Goal: Information Seeking & Learning: Learn about a topic

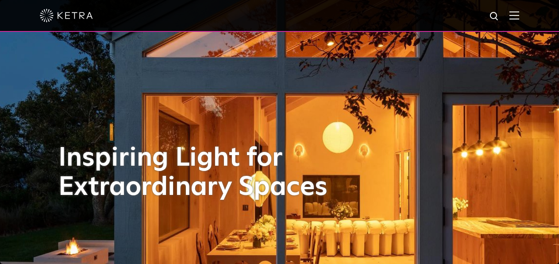
click at [515, 20] on div at bounding box center [280, 15] width 480 height 31
click at [519, 16] on img at bounding box center [515, 15] width 10 height 8
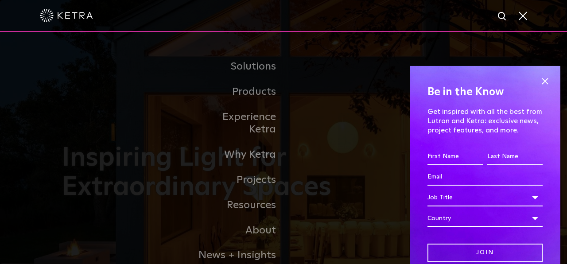
click at [538, 76] on span at bounding box center [544, 81] width 13 height 13
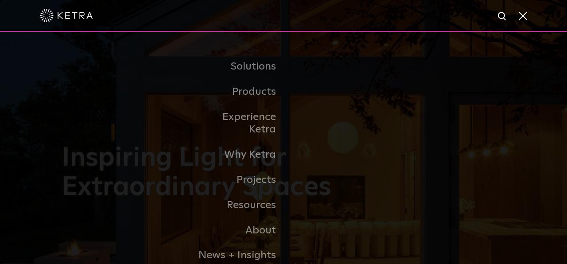
click at [518, 14] on span at bounding box center [522, 15] width 10 height 9
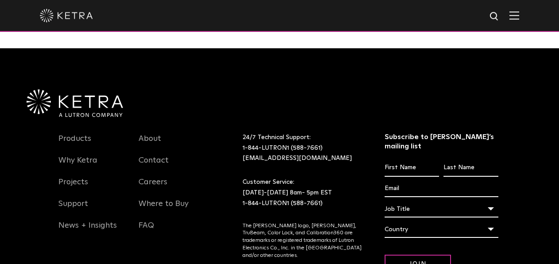
scroll to position [1866, 0]
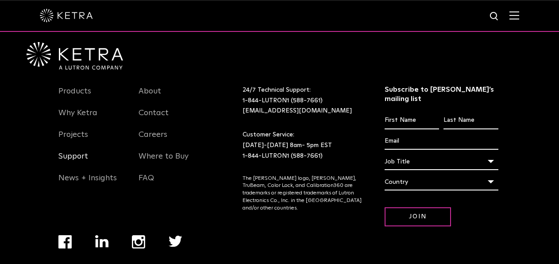
click at [79, 151] on link "Support" at bounding box center [73, 161] width 30 height 20
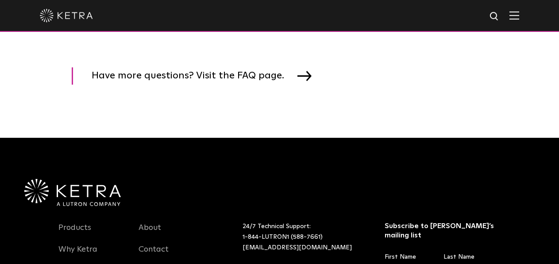
scroll to position [1374, 0]
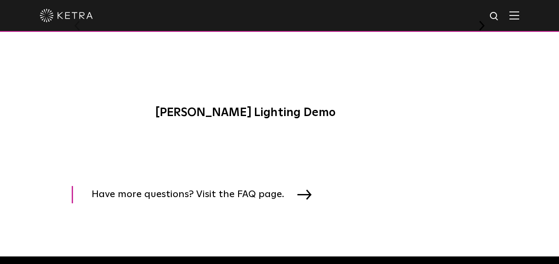
click at [517, 18] on div at bounding box center [280, 15] width 480 height 31
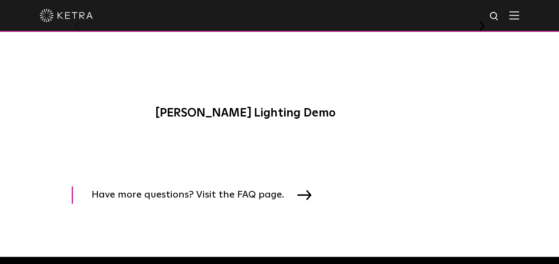
click at [519, 18] on img at bounding box center [515, 15] width 10 height 8
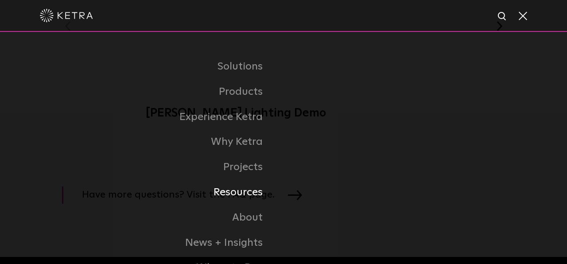
click at [252, 193] on link "Resources" at bounding box center [157, 192] width 252 height 25
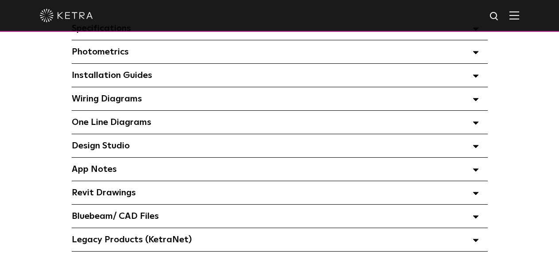
click at [320, 156] on div "Design Studio Select checkboxes to use the bulk download option below" at bounding box center [280, 145] width 416 height 23
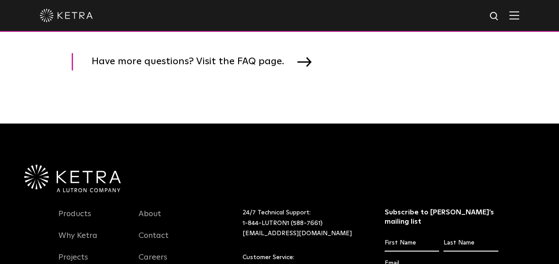
scroll to position [1423, 0]
